Goal: Entertainment & Leisure: Browse casually

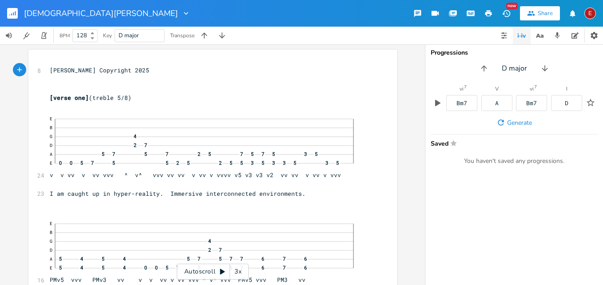
click at [238, 274] on div "3x" at bounding box center [238, 272] width 16 height 16
click at [238, 274] on div "4x" at bounding box center [238, 272] width 16 height 16
click at [223, 272] on icon at bounding box center [222, 272] width 5 height 6
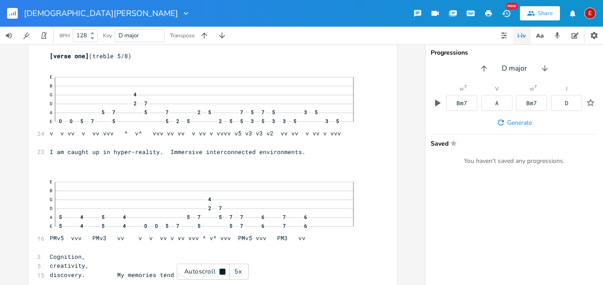
click at [223, 272] on icon at bounding box center [222, 272] width 6 height 6
click at [223, 273] on icon at bounding box center [222, 272] width 5 height 6
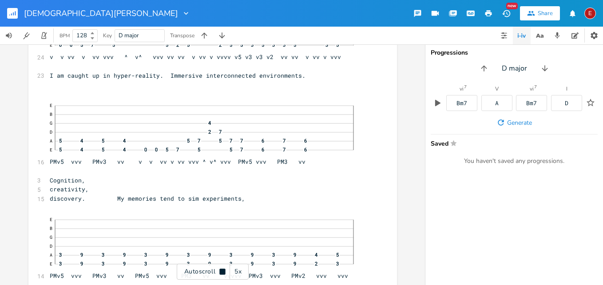
click at [223, 273] on icon at bounding box center [222, 272] width 6 height 6
click at [223, 273] on icon at bounding box center [222, 272] width 5 height 6
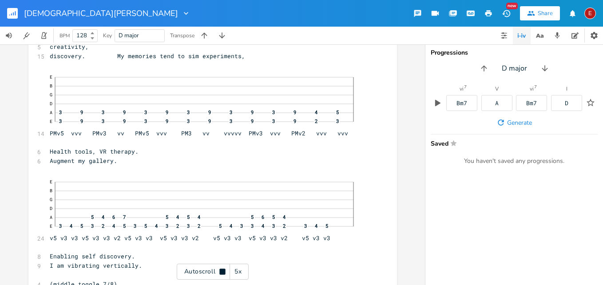
click at [223, 273] on icon at bounding box center [222, 272] width 6 height 6
click at [223, 273] on icon at bounding box center [222, 272] width 5 height 6
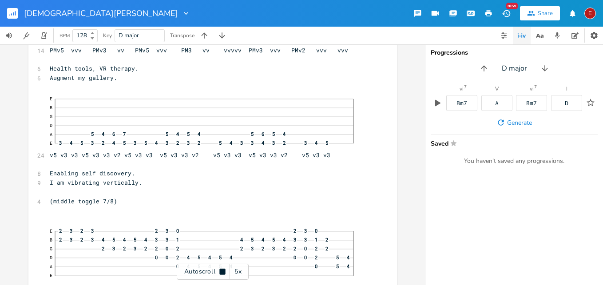
scroll to position [346, 0]
click at [223, 273] on icon at bounding box center [222, 272] width 6 height 6
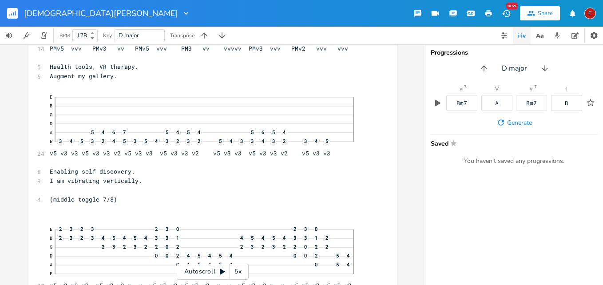
click at [223, 273] on icon at bounding box center [222, 272] width 5 height 6
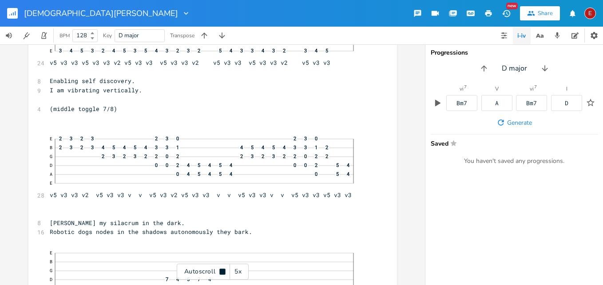
click at [223, 273] on icon at bounding box center [222, 272] width 6 height 6
click at [220, 274] on icon at bounding box center [222, 271] width 7 height 7
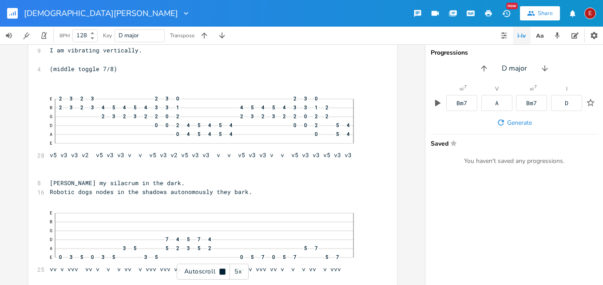
scroll to position [478, 0]
click at [220, 274] on icon at bounding box center [222, 272] width 6 height 6
click at [220, 274] on icon at bounding box center [222, 271] width 7 height 7
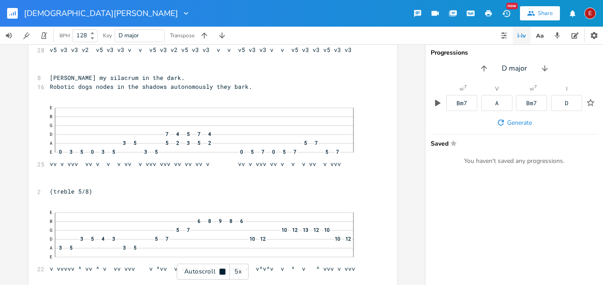
click at [220, 274] on icon at bounding box center [222, 272] width 6 height 6
click at [220, 274] on icon at bounding box center [222, 271] width 7 height 7
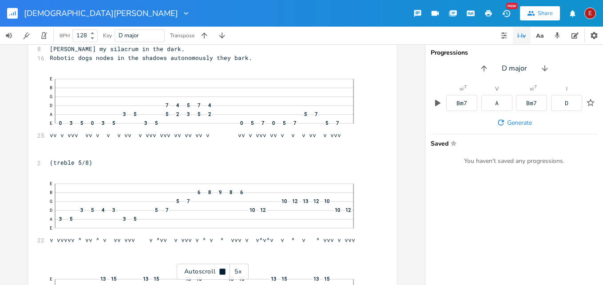
click at [224, 271] on icon at bounding box center [222, 272] width 6 height 6
click at [220, 271] on icon at bounding box center [222, 271] width 7 height 7
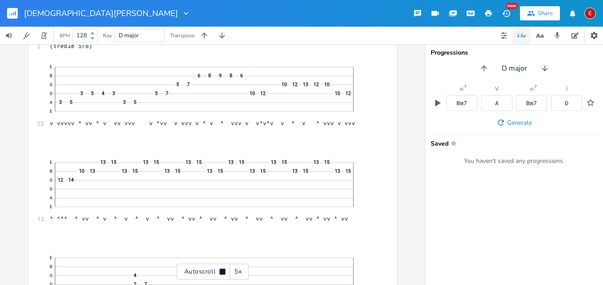
click at [220, 271] on icon at bounding box center [222, 272] width 6 height 6
click at [220, 271] on icon at bounding box center [222, 271] width 7 height 7
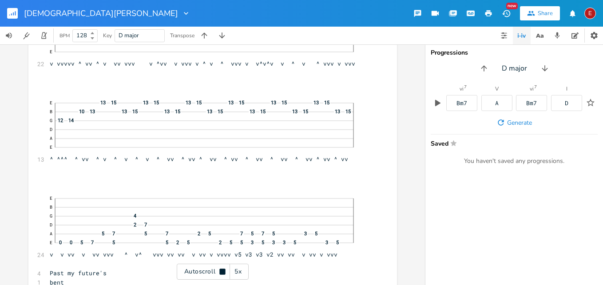
click at [220, 271] on icon at bounding box center [222, 272] width 6 height 6
click at [220, 271] on icon at bounding box center [222, 271] width 7 height 7
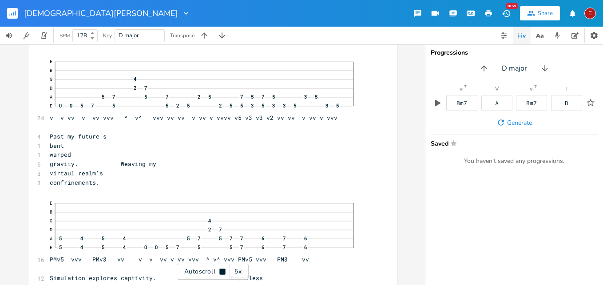
click at [220, 271] on icon at bounding box center [222, 272] width 6 height 6
click at [220, 271] on icon at bounding box center [222, 271] width 7 height 7
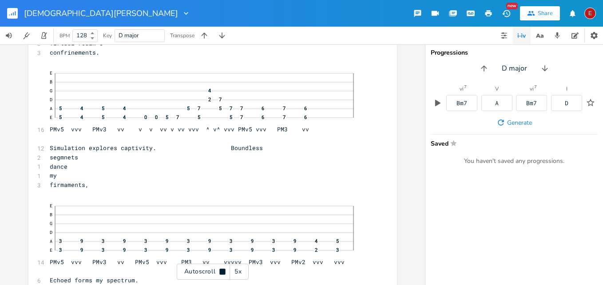
click at [220, 271] on icon at bounding box center [222, 272] width 6 height 6
click at [220, 271] on icon at bounding box center [222, 271] width 7 height 7
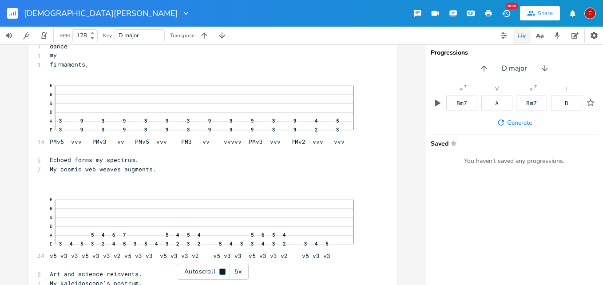
click at [220, 271] on icon at bounding box center [222, 272] width 6 height 6
click at [220, 271] on icon at bounding box center [222, 271] width 7 height 7
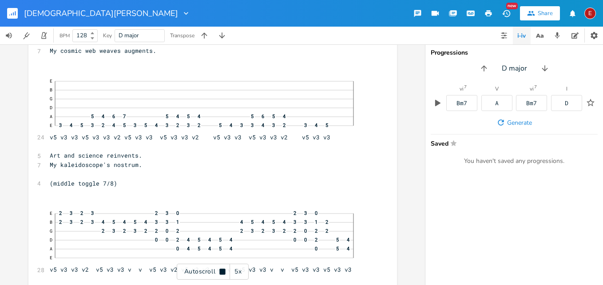
click at [220, 271] on icon at bounding box center [222, 272] width 6 height 6
click at [222, 271] on icon at bounding box center [222, 272] width 5 height 6
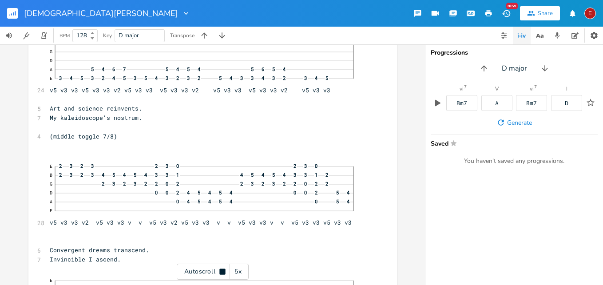
click at [222, 271] on icon at bounding box center [222, 272] width 6 height 6
click at [221, 272] on icon at bounding box center [222, 272] width 5 height 6
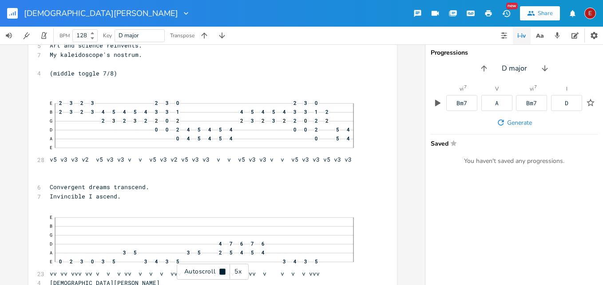
click at [221, 272] on icon at bounding box center [222, 272] width 6 height 6
click at [221, 272] on icon at bounding box center [222, 272] width 5 height 6
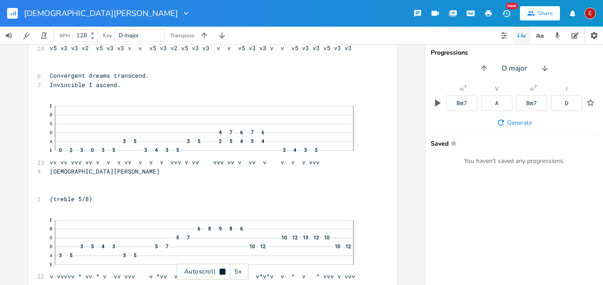
click at [221, 272] on icon at bounding box center [222, 272] width 6 height 6
click at [221, 272] on icon at bounding box center [222, 272] width 5 height 6
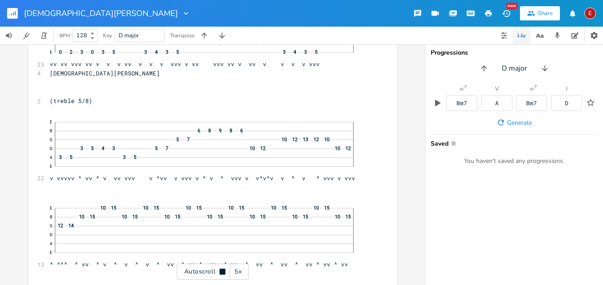
click at [221, 274] on icon at bounding box center [222, 272] width 6 height 6
click at [223, 271] on icon at bounding box center [222, 272] width 5 height 6
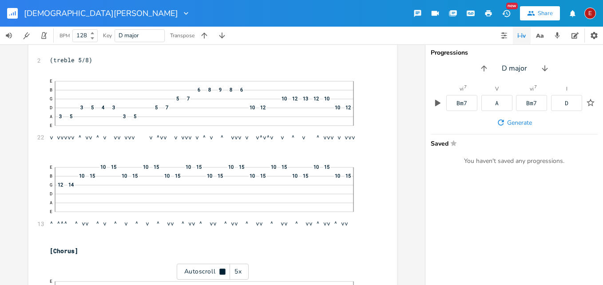
click at [223, 271] on icon at bounding box center [222, 272] width 6 height 6
click at [223, 271] on icon at bounding box center [222, 272] width 5 height 6
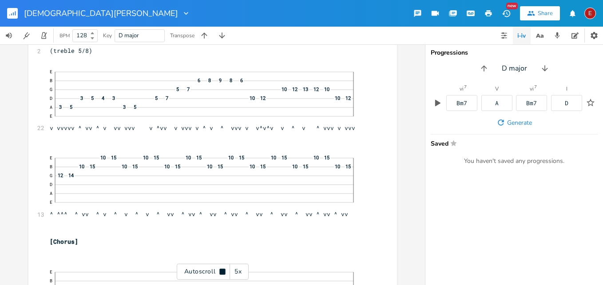
scroll to position [1664, 0]
click at [223, 271] on icon at bounding box center [222, 272] width 6 height 6
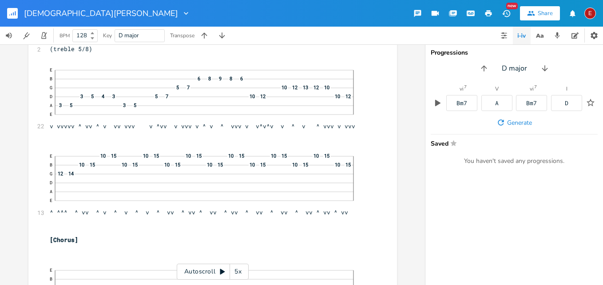
click at [223, 271] on icon at bounding box center [222, 272] width 5 height 6
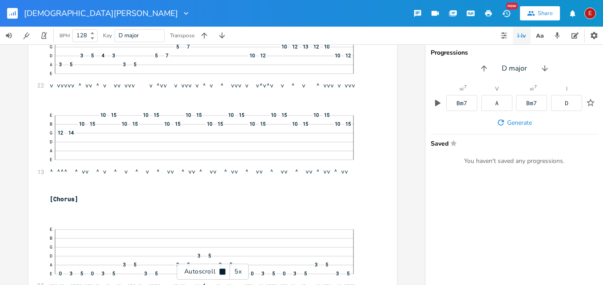
click at [223, 271] on icon at bounding box center [222, 272] width 6 height 6
click at [223, 271] on icon at bounding box center [222, 272] width 5 height 6
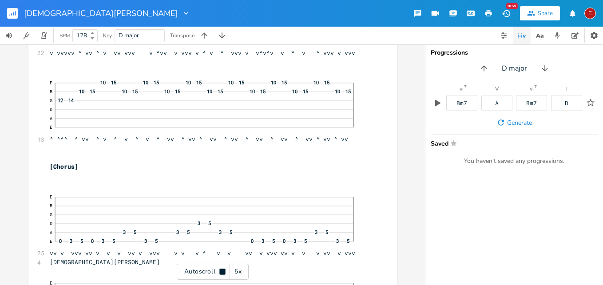
click at [223, 271] on icon at bounding box center [222, 272] width 6 height 6
click at [223, 271] on icon at bounding box center [222, 272] width 5 height 6
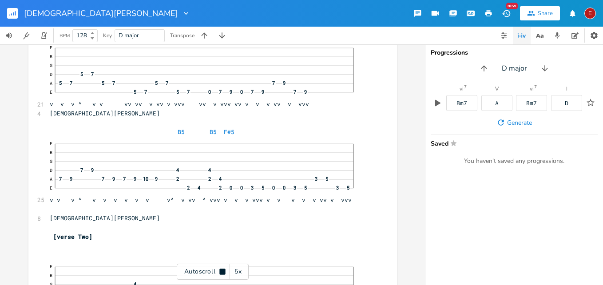
click at [223, 271] on icon at bounding box center [222, 272] width 6 height 6
click at [223, 271] on icon at bounding box center [222, 272] width 5 height 6
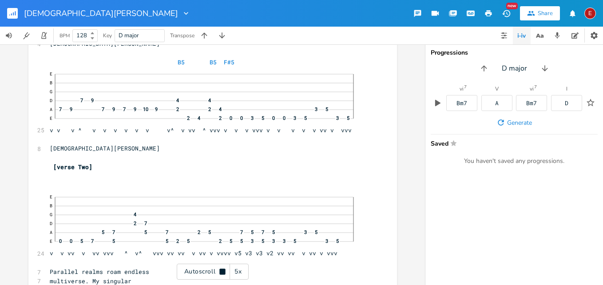
click at [223, 271] on icon at bounding box center [222, 272] width 6 height 6
click at [223, 271] on icon at bounding box center [222, 272] width 5 height 6
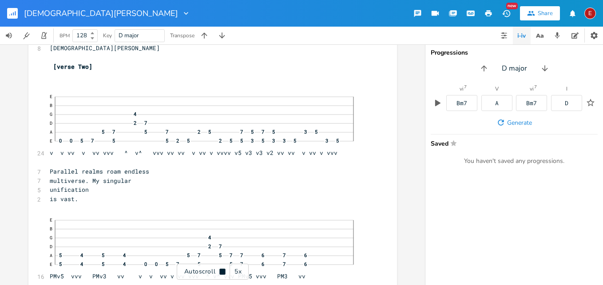
click at [223, 271] on icon at bounding box center [222, 272] width 6 height 6
click at [223, 271] on icon at bounding box center [222, 272] width 5 height 6
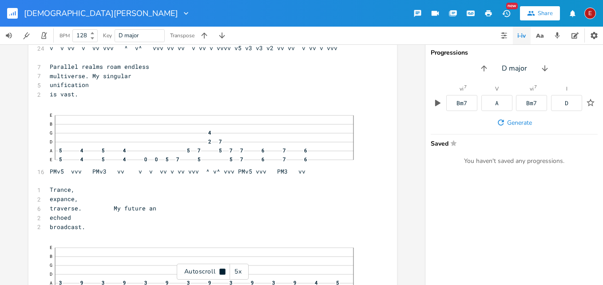
scroll to position [2336, 0]
click at [223, 271] on icon at bounding box center [222, 272] width 6 height 6
click at [223, 271] on icon at bounding box center [222, 272] width 5 height 6
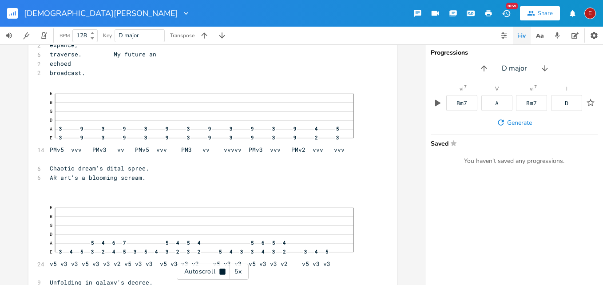
scroll to position [2491, 0]
click at [223, 271] on icon at bounding box center [222, 272] width 6 height 6
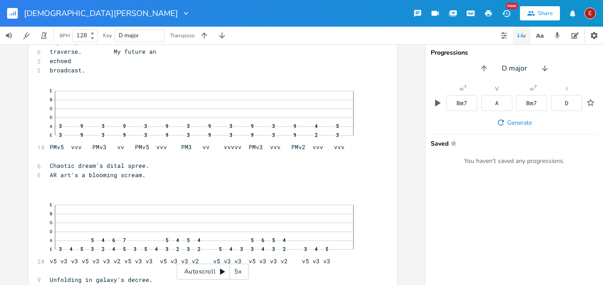
click at [223, 271] on icon at bounding box center [222, 272] width 5 height 6
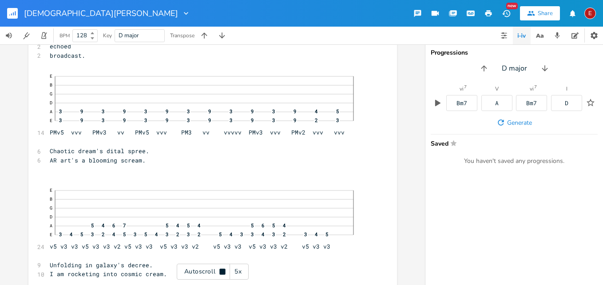
click at [223, 271] on icon at bounding box center [222, 272] width 6 height 6
click at [223, 271] on icon at bounding box center [222, 272] width 5 height 6
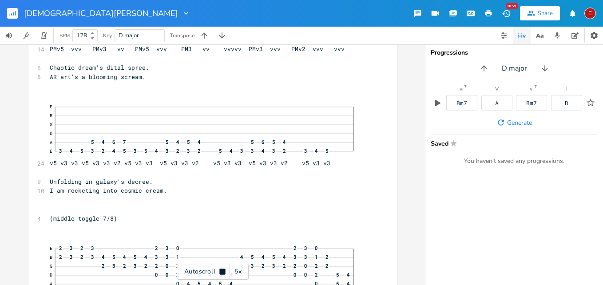
click at [223, 271] on icon at bounding box center [222, 272] width 6 height 6
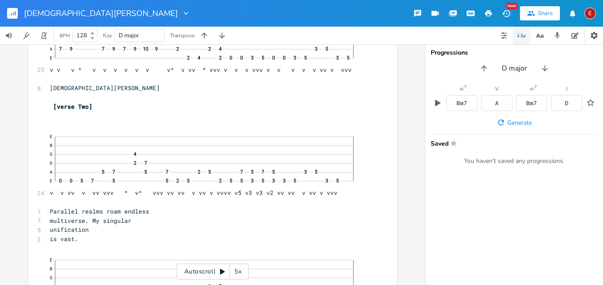
scroll to position [2233, 0]
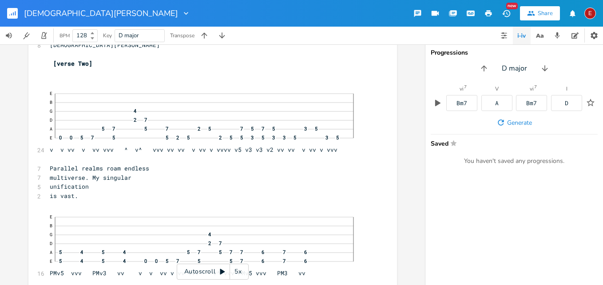
click at [219, 273] on icon at bounding box center [222, 271] width 7 height 7
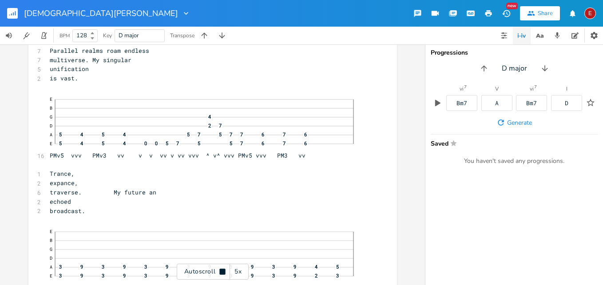
click at [219, 273] on icon at bounding box center [222, 271] width 7 height 7
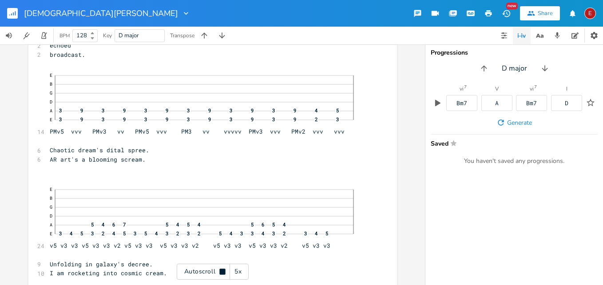
scroll to position [2509, 0]
click at [219, 273] on icon at bounding box center [222, 271] width 7 height 7
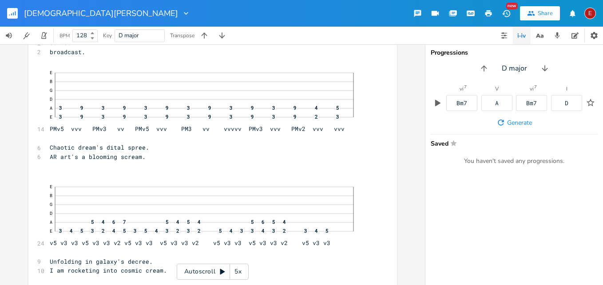
click at [219, 273] on icon at bounding box center [222, 271] width 7 height 7
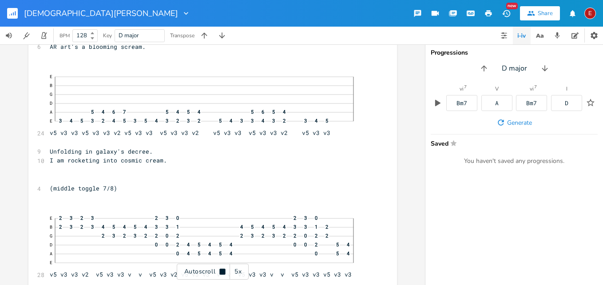
scroll to position [2623, 0]
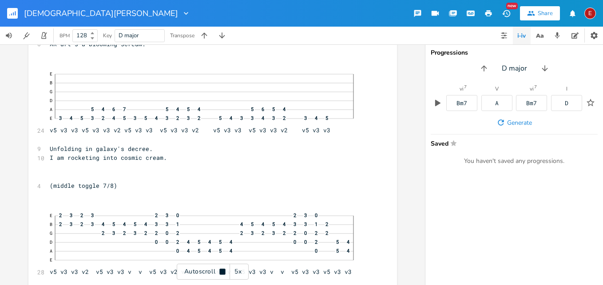
click at [219, 273] on icon at bounding box center [222, 271] width 7 height 7
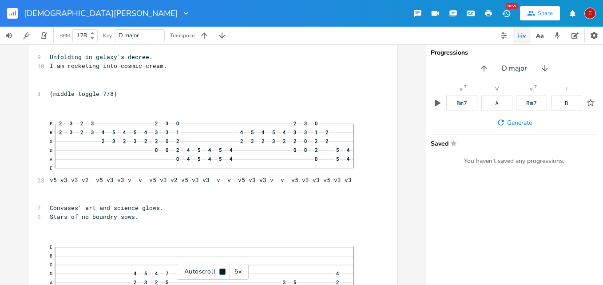
click at [219, 273] on icon at bounding box center [222, 271] width 7 height 7
